Goal: Navigation & Orientation: Find specific page/section

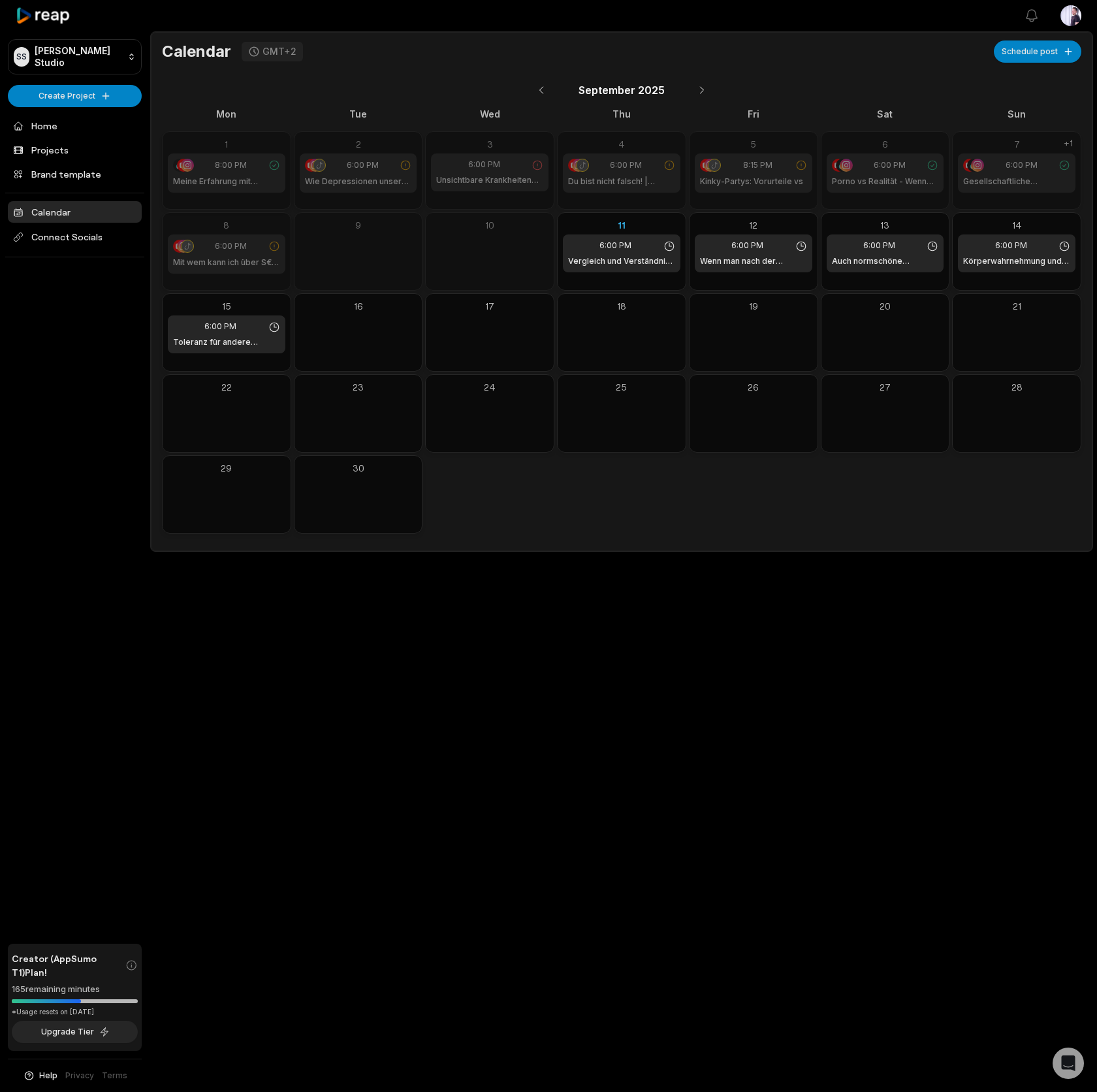
click at [600, 655] on div "Open sidebar View notifications Open user menu Calendar GMT+2 Schedule post [DA…" at bounding box center [548, 546] width 1097 height 1092
